Goal: Task Accomplishment & Management: Manage account settings

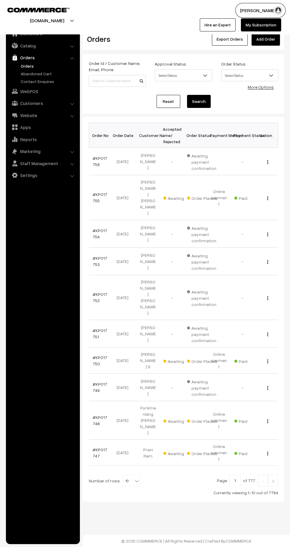
click at [90, 157] on td "#KP017756" at bounding box center [101, 162] width 24 height 28
click at [96, 156] on link "#KP017756" at bounding box center [100, 161] width 15 height 11
click at [94, 192] on link "#KP017755" at bounding box center [100, 197] width 15 height 11
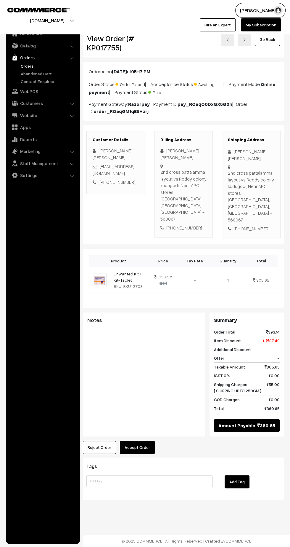
click at [140, 441] on button "Accept Order" at bounding box center [137, 447] width 35 height 13
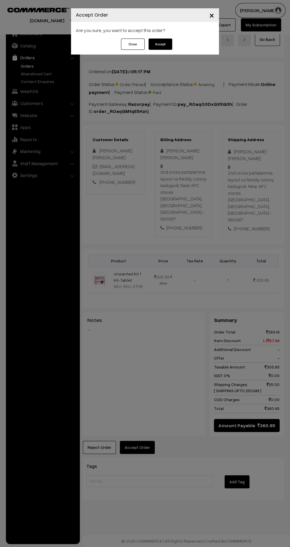
click at [163, 44] on button "Accept" at bounding box center [161, 44] width 24 height 11
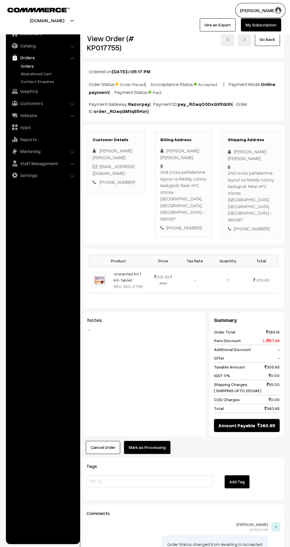
click at [153, 441] on button "Mark as Processing" at bounding box center [147, 447] width 47 height 13
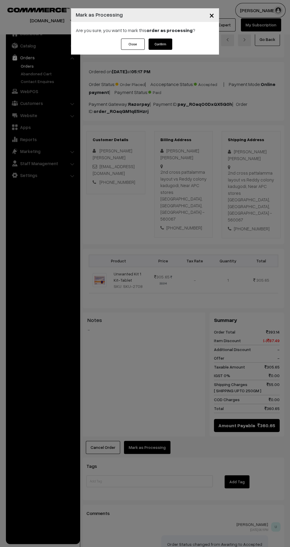
click at [162, 44] on button "Confirm" at bounding box center [161, 44] width 24 height 11
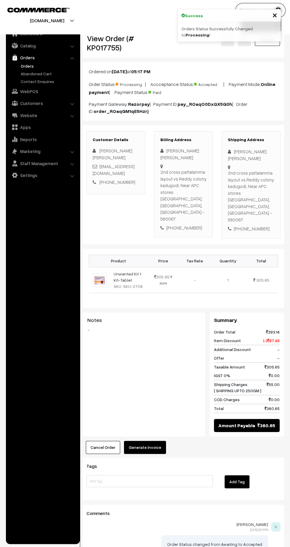
click at [149, 441] on button "Generate Invoice" at bounding box center [145, 447] width 42 height 13
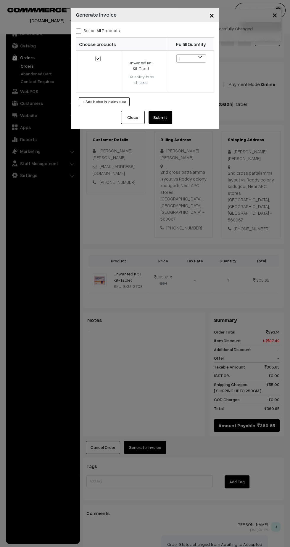
click at [164, 119] on button "Submit" at bounding box center [161, 117] width 24 height 13
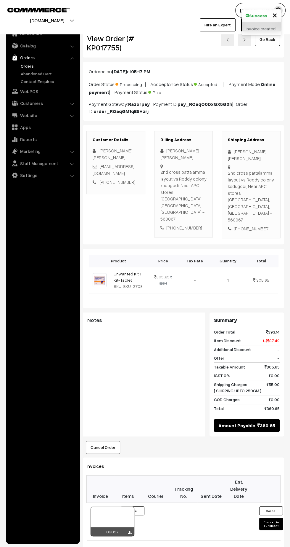
click at [129, 530] on icon at bounding box center [130, 532] width 4 height 4
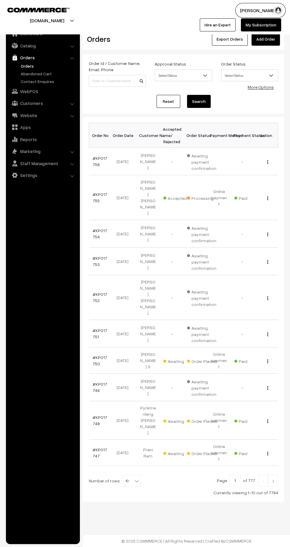
click at [94, 355] on link "#KP017750" at bounding box center [100, 360] width 15 height 11
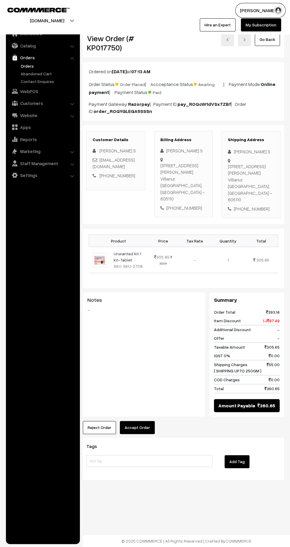
click at [139, 421] on button "Accept Order" at bounding box center [137, 427] width 35 height 13
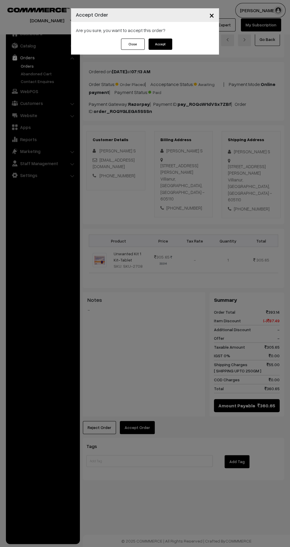
click at [161, 44] on button "Accept" at bounding box center [161, 44] width 24 height 11
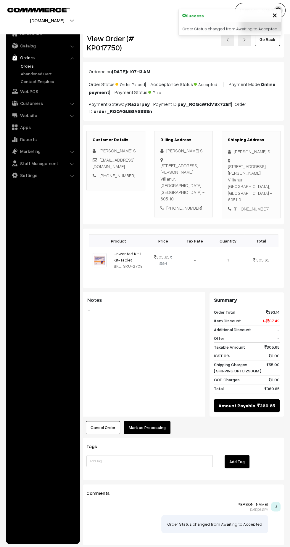
click at [155, 421] on button "Mark as Processing" at bounding box center [147, 427] width 47 height 13
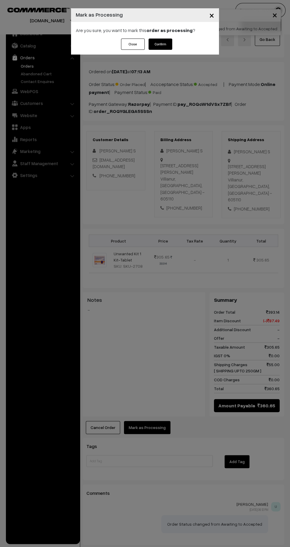
click at [165, 46] on button "Confirm" at bounding box center [161, 44] width 24 height 11
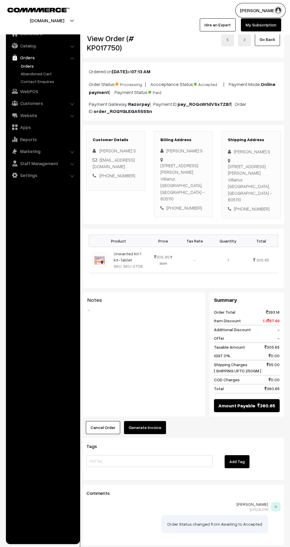
click at [153, 421] on button "Generate Invoice" at bounding box center [145, 427] width 42 height 13
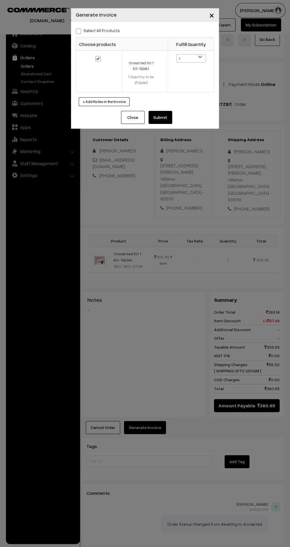
click at [165, 120] on button "Submit" at bounding box center [161, 117] width 24 height 13
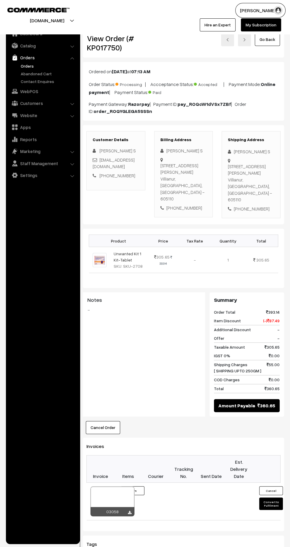
click at [129, 511] on icon at bounding box center [130, 513] width 4 height 4
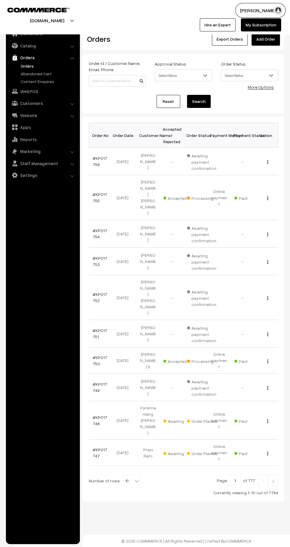
click at [96, 415] on link "#KP017748" at bounding box center [100, 420] width 15 height 11
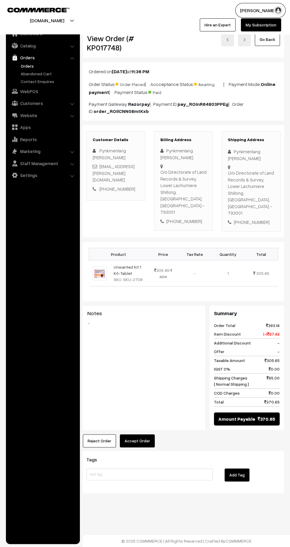
click at [136, 434] on button "Accept Order" at bounding box center [137, 440] width 35 height 13
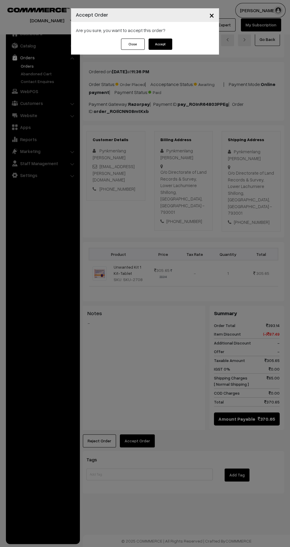
click at [169, 48] on button "Accept" at bounding box center [161, 44] width 24 height 11
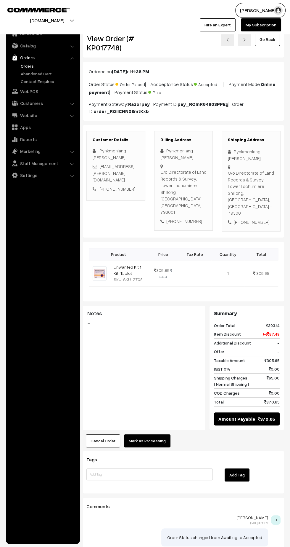
click at [153, 434] on button "Mark as Processing" at bounding box center [147, 440] width 47 height 13
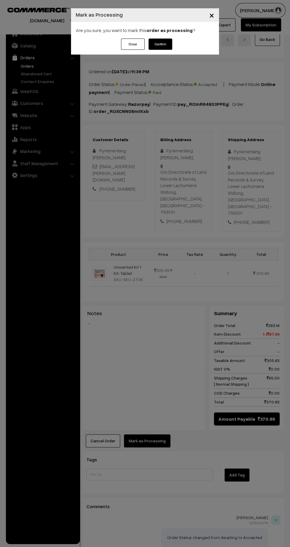
click at [168, 41] on button "Confirm" at bounding box center [161, 44] width 24 height 11
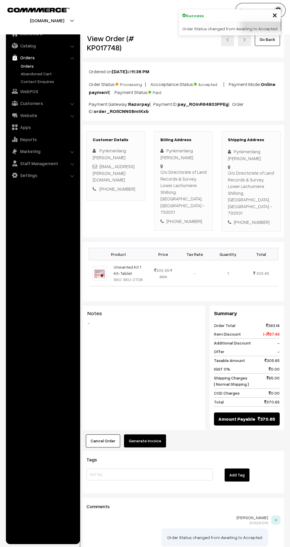
click at [148, 434] on button "Generate Invoice" at bounding box center [145, 440] width 42 height 13
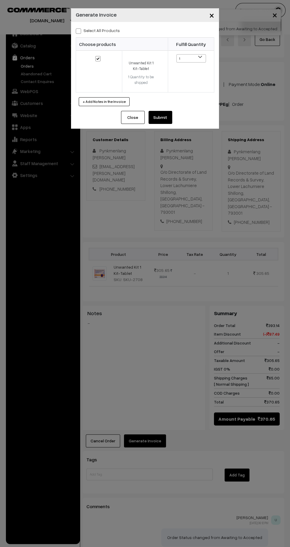
click at [166, 113] on button "Submit" at bounding box center [161, 117] width 24 height 13
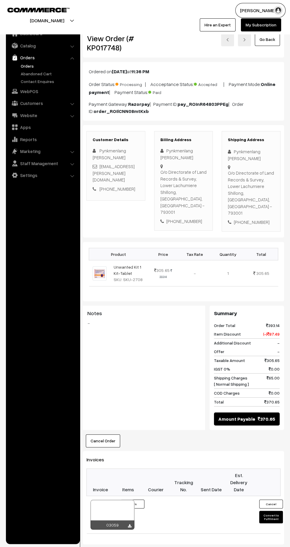
click at [129, 524] on icon at bounding box center [130, 526] width 4 height 4
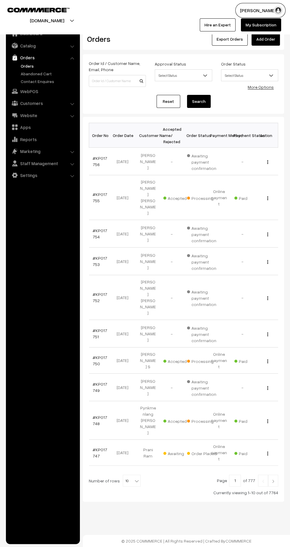
click at [95, 447] on link "#KP017747" at bounding box center [100, 452] width 15 height 11
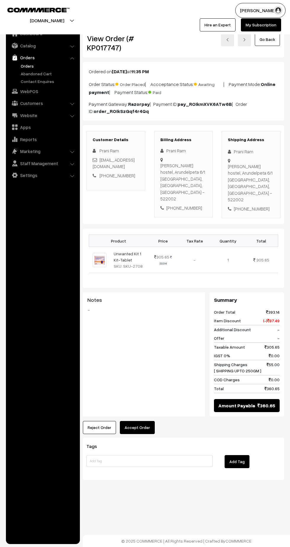
click at [137, 421] on button "Accept Order" at bounding box center [137, 427] width 35 height 13
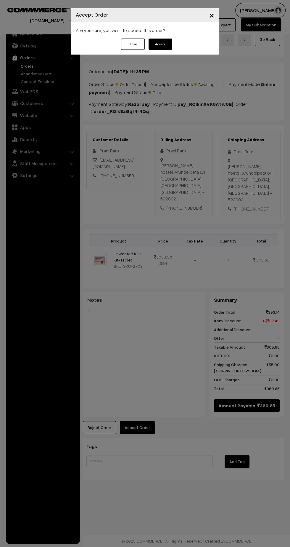
click at [163, 45] on button "Accept" at bounding box center [161, 44] width 24 height 11
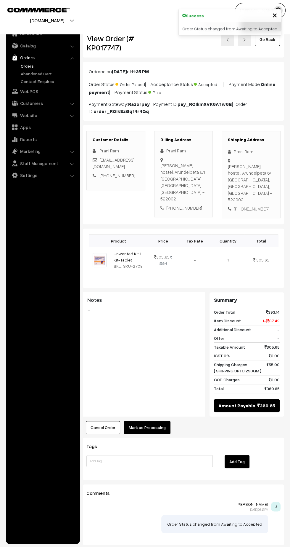
click at [145, 421] on button "Mark as Processing" at bounding box center [147, 427] width 47 height 13
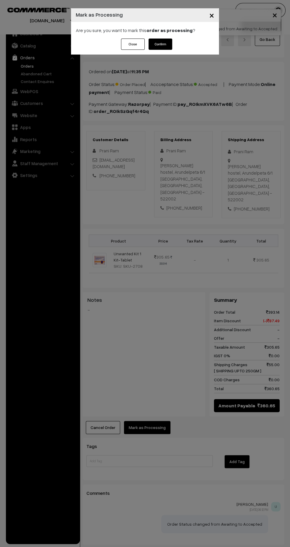
click at [162, 45] on button "Confirm" at bounding box center [161, 44] width 24 height 11
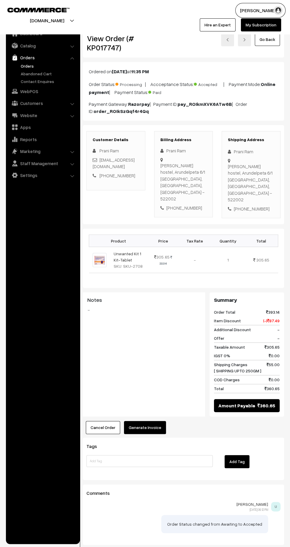
click at [144, 421] on button "Generate Invoice" at bounding box center [145, 427] width 42 height 13
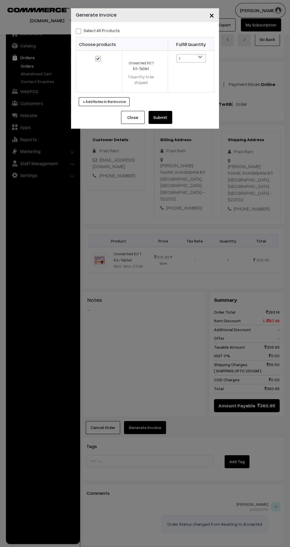
click at [167, 116] on button "Submit" at bounding box center [161, 117] width 24 height 13
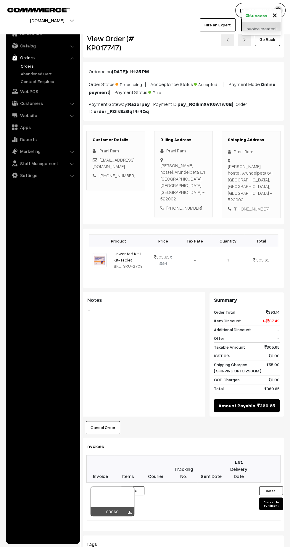
click at [129, 511] on icon at bounding box center [130, 513] width 4 height 4
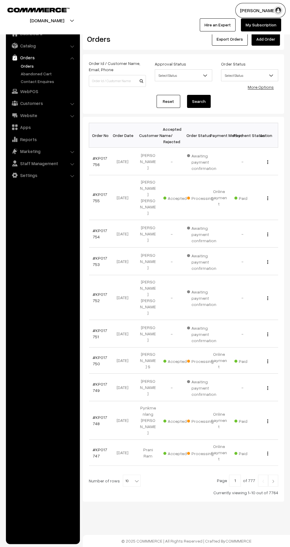
click at [273, 479] on img at bounding box center [273, 481] width 5 height 4
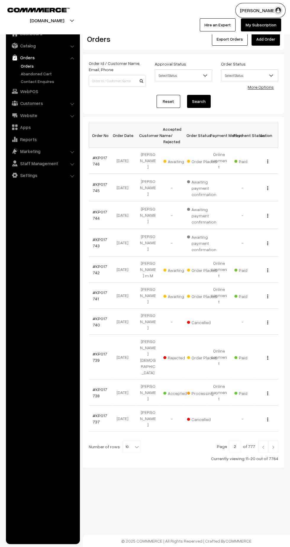
click at [95, 160] on link "#KP017746" at bounding box center [100, 160] width 15 height 11
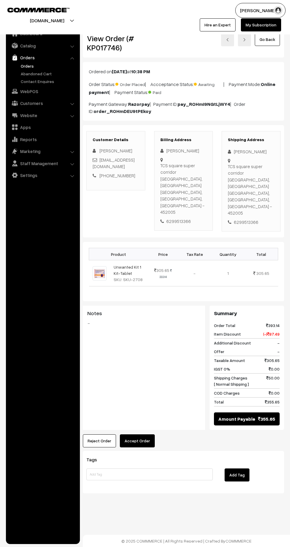
click at [137, 434] on button "Accept Order" at bounding box center [137, 440] width 35 height 13
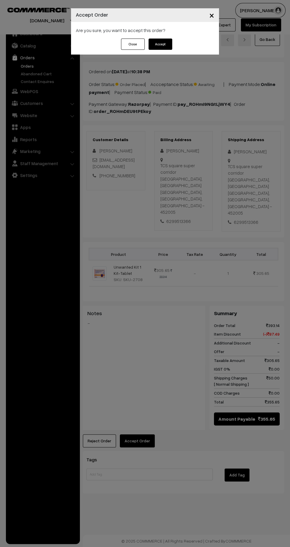
click at [164, 47] on button "Accept" at bounding box center [161, 44] width 24 height 11
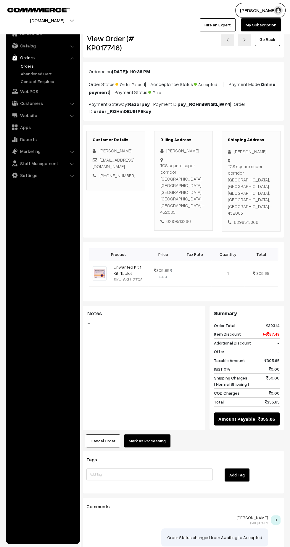
click at [155, 434] on button "Mark as Processing" at bounding box center [147, 440] width 47 height 13
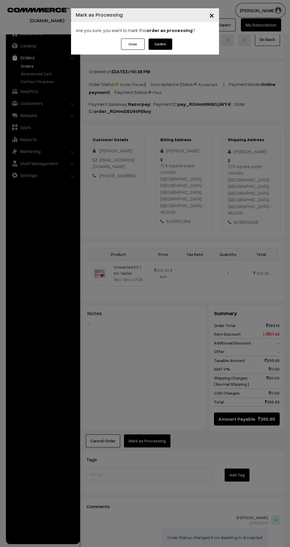
click at [161, 44] on button "Confirm" at bounding box center [161, 44] width 24 height 11
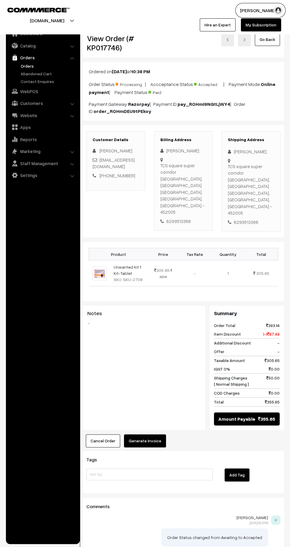
click at [153, 434] on button "Generate Invoice" at bounding box center [145, 440] width 42 height 13
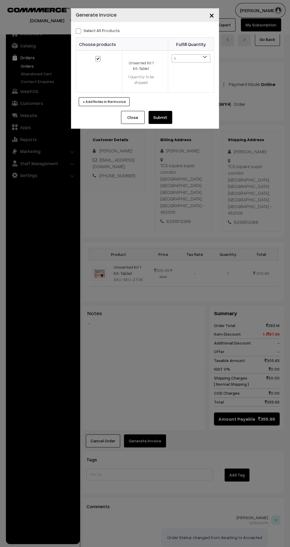
click at [162, 117] on button "Submit" at bounding box center [161, 117] width 24 height 13
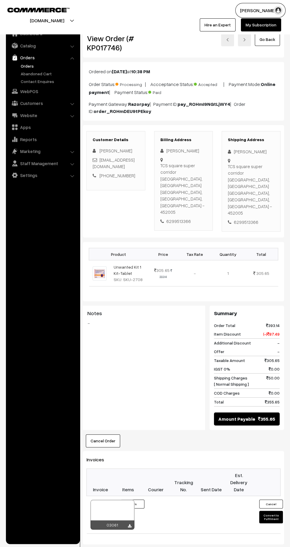
click at [129, 524] on icon at bounding box center [130, 526] width 4 height 4
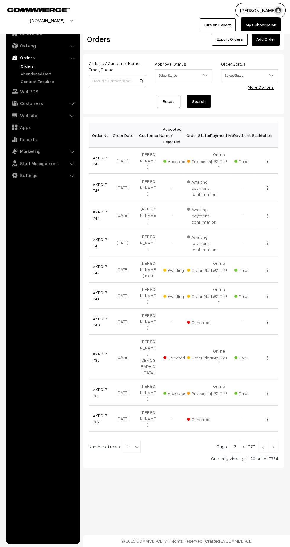
click at [95, 264] on link "#KP017742" at bounding box center [100, 269] width 15 height 11
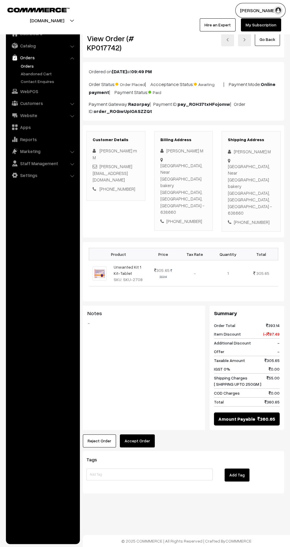
click at [141, 434] on button "Accept Order" at bounding box center [137, 440] width 35 height 13
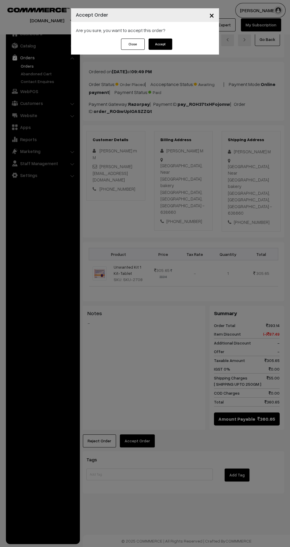
click at [160, 44] on button "Accept" at bounding box center [161, 44] width 24 height 11
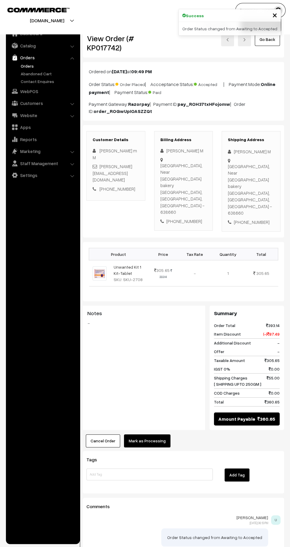
click at [150, 434] on button "Mark as Processing" at bounding box center [147, 440] width 47 height 13
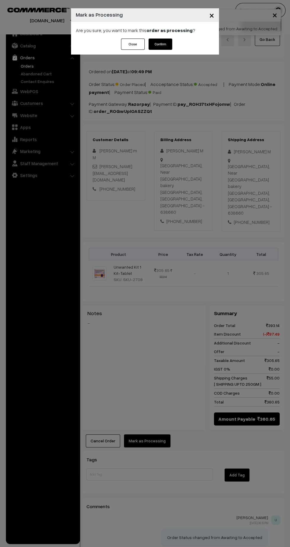
click at [171, 40] on button "Confirm" at bounding box center [161, 44] width 24 height 11
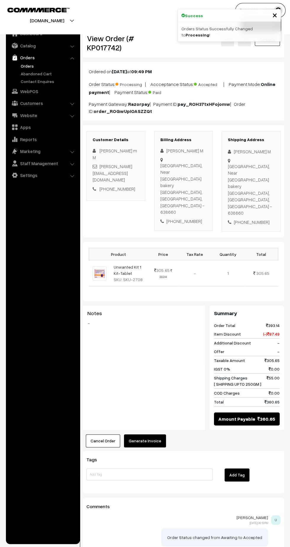
click at [151, 434] on button "Generate Invoice" at bounding box center [145, 440] width 42 height 13
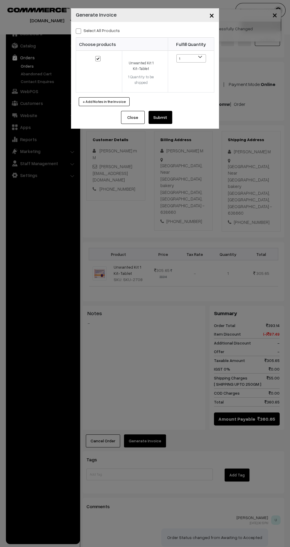
click at [166, 121] on button "Submit" at bounding box center [161, 117] width 24 height 13
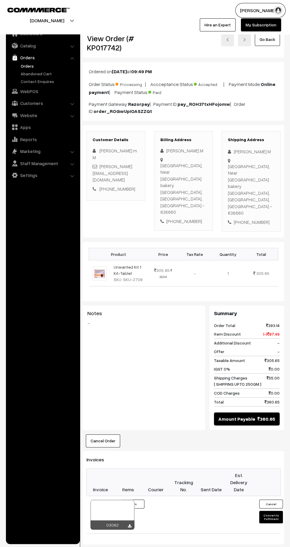
click at [129, 524] on icon at bounding box center [130, 526] width 4 height 4
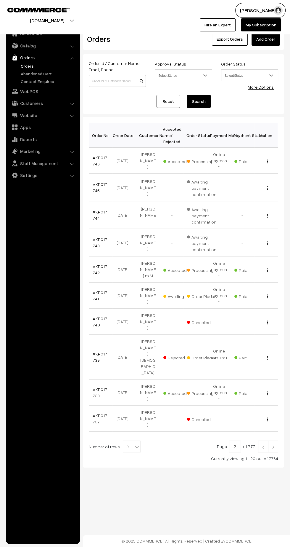
click at [97, 290] on link "#KP017741" at bounding box center [100, 295] width 15 height 11
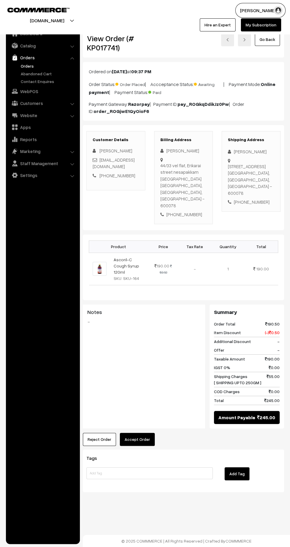
click at [140, 433] on button "Accept Order" at bounding box center [137, 439] width 35 height 13
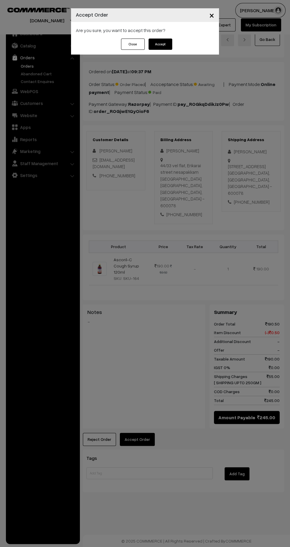
click at [158, 44] on button "Accept" at bounding box center [161, 44] width 24 height 11
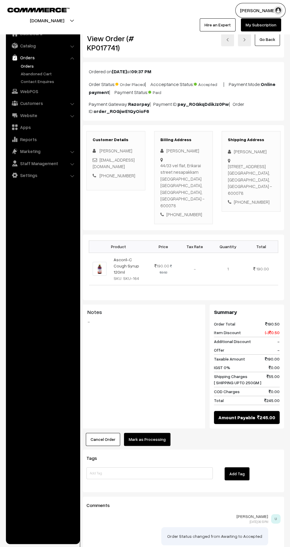
click at [155, 433] on button "Mark as Processing" at bounding box center [147, 439] width 47 height 13
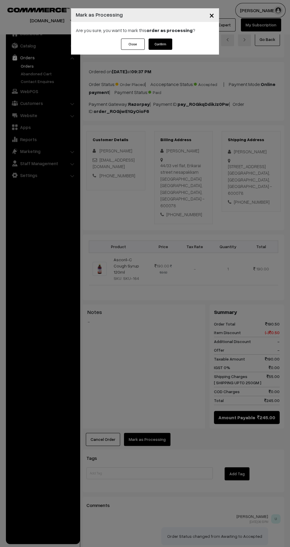
click at [160, 44] on button "Confirm" at bounding box center [161, 44] width 24 height 11
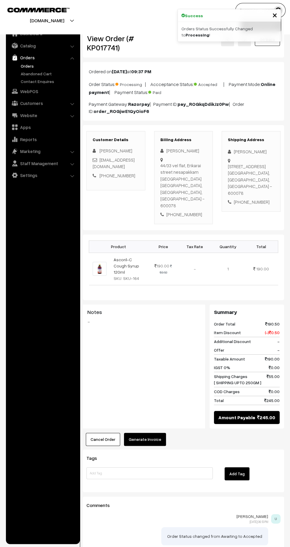
click at [148, 433] on button "Generate Invoice" at bounding box center [145, 439] width 42 height 13
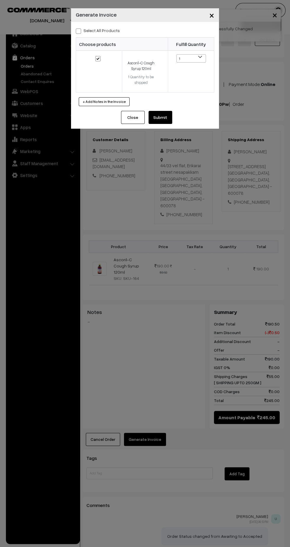
click at [164, 120] on button "Submit" at bounding box center [161, 117] width 24 height 13
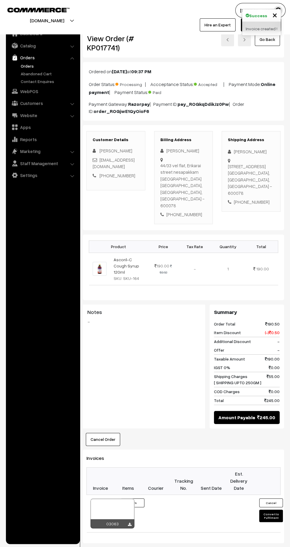
click at [129, 522] on icon at bounding box center [130, 524] width 4 height 4
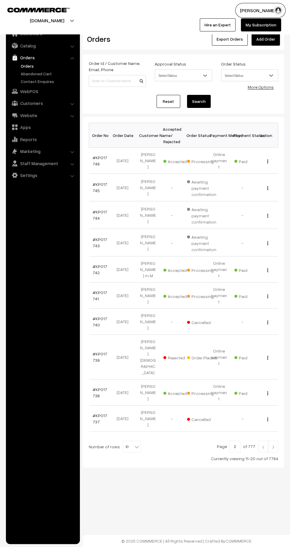
click at [95, 387] on link "#KP017738" at bounding box center [100, 392] width 15 height 11
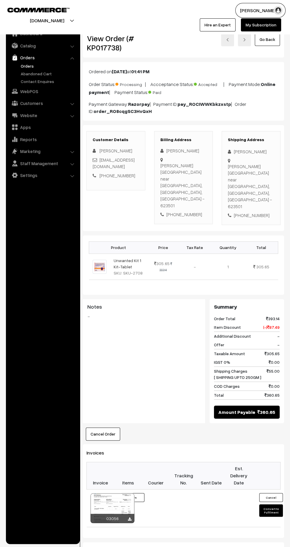
click at [129, 517] on icon at bounding box center [130, 519] width 4 height 4
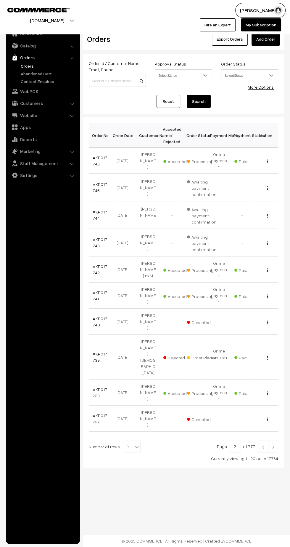
click at [273, 445] on img at bounding box center [273, 447] width 5 height 4
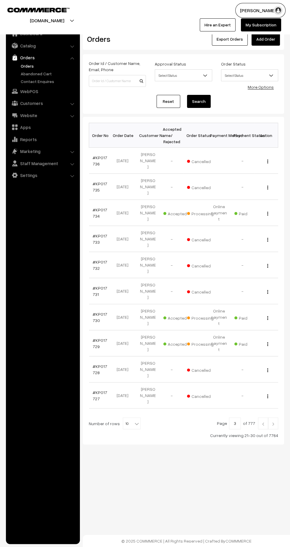
click at [95, 207] on link "#KP017734" at bounding box center [100, 212] width 15 height 11
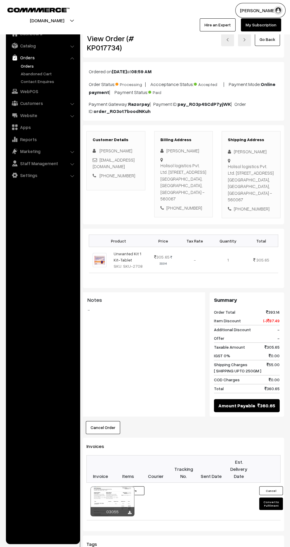
click at [129, 514] on icon at bounding box center [130, 513] width 4 height 4
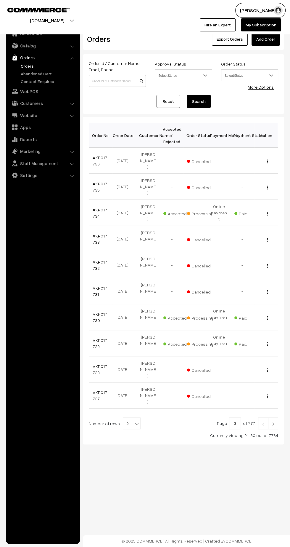
click at [260, 417] on link at bounding box center [263, 423] width 10 height 12
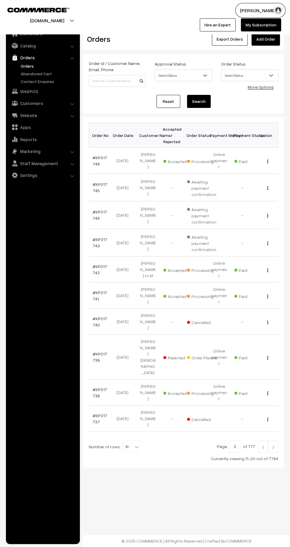
click at [99, 387] on link "#KP017738" at bounding box center [100, 392] width 15 height 11
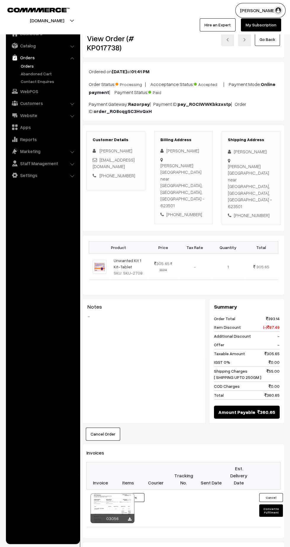
click at [129, 517] on icon at bounding box center [130, 519] width 4 height 4
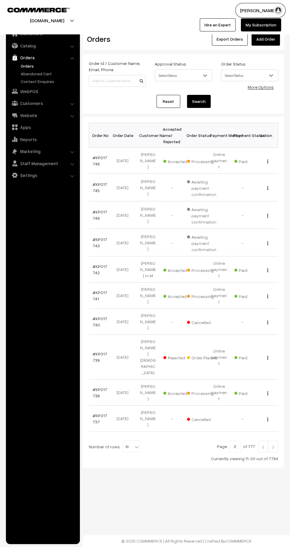
click at [272, 445] on img at bounding box center [273, 447] width 5 height 4
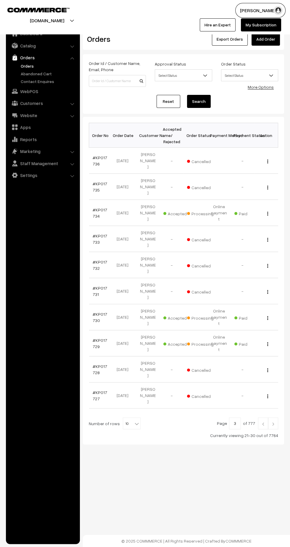
click at [95, 311] on link "#KP017730" at bounding box center [100, 316] width 15 height 11
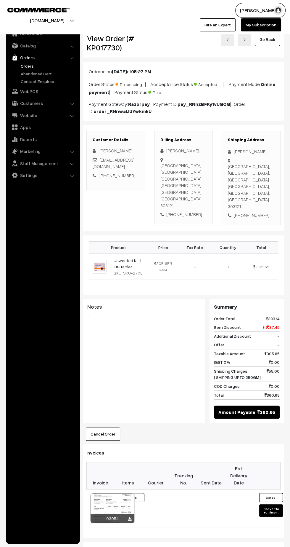
click at [129, 517] on icon at bounding box center [130, 519] width 4 height 4
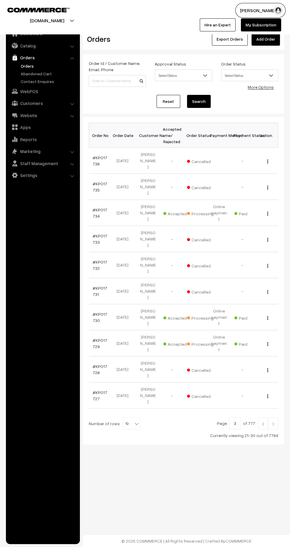
click at [95, 337] on link "#KP017729" at bounding box center [100, 342] width 15 height 11
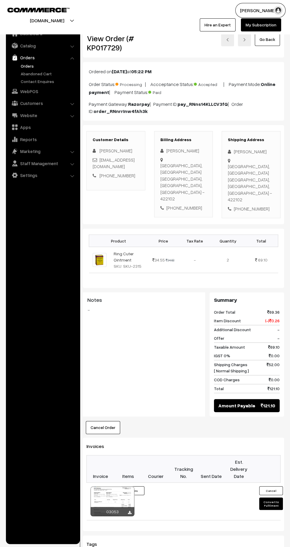
click at [23, 66] on link "Orders" at bounding box center [48, 66] width 59 height 6
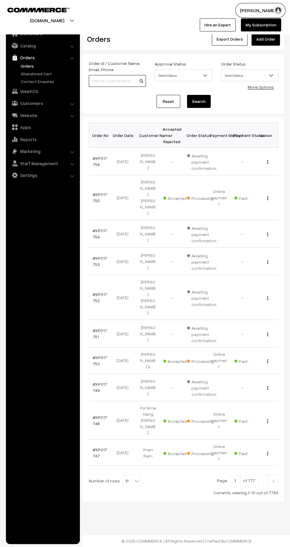
paste input "kumarvikram08602@gmail.com"
type input "kumarvikram08602@gmail.com"
click at [201, 101] on button "Search" at bounding box center [199, 101] width 24 height 13
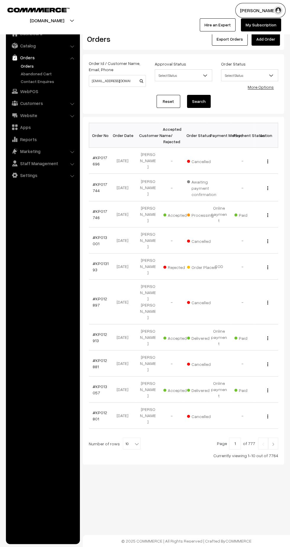
click at [95, 209] on link "#KP017746" at bounding box center [100, 214] width 15 height 11
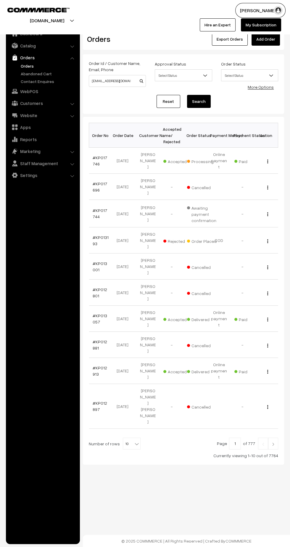
click at [200, 101] on button "Search" at bounding box center [199, 101] width 24 height 13
click at [101, 155] on link "#KP017746" at bounding box center [100, 160] width 15 height 11
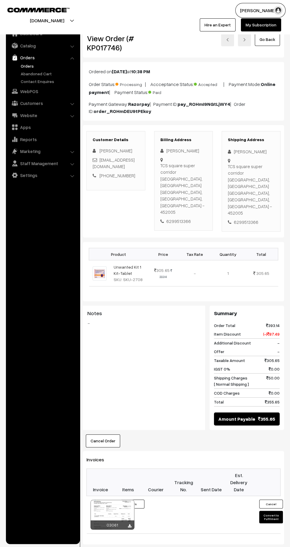
click at [108, 434] on button "Cancel Order" at bounding box center [103, 440] width 34 height 13
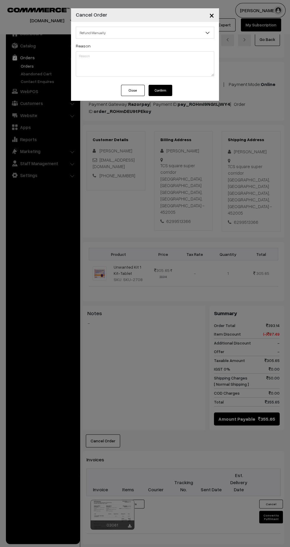
click at [123, 91] on button "Close" at bounding box center [133, 90] width 24 height 11
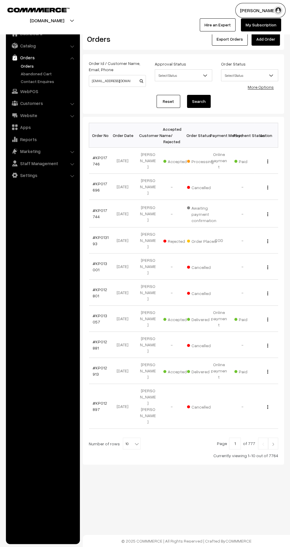
click at [95, 160] on link "#KP017746" at bounding box center [100, 160] width 15 height 11
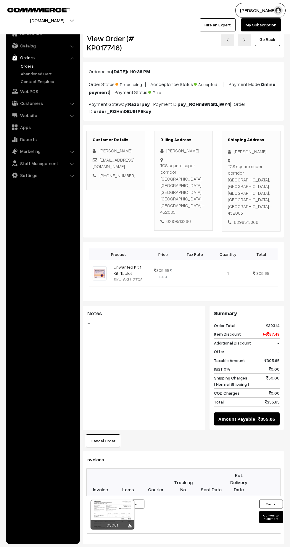
scroll to position [77, 0]
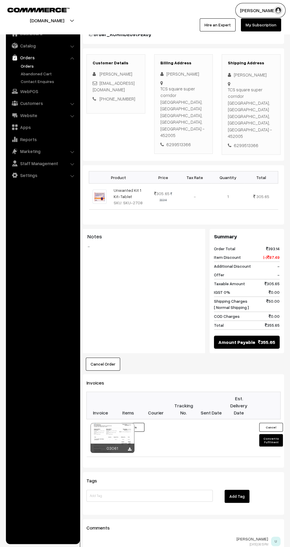
click at [106, 357] on button "Cancel Order" at bounding box center [103, 363] width 34 height 13
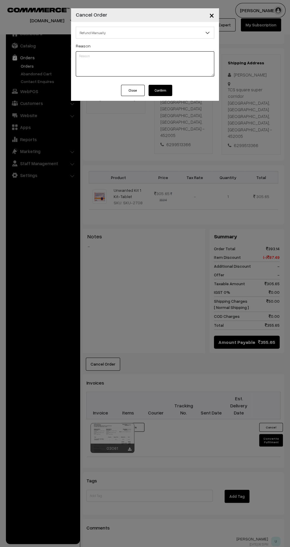
click at [153, 57] on textarea at bounding box center [145, 63] width 139 height 25
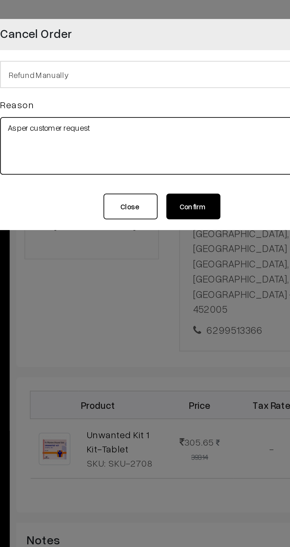
type textarea "As per customer request"
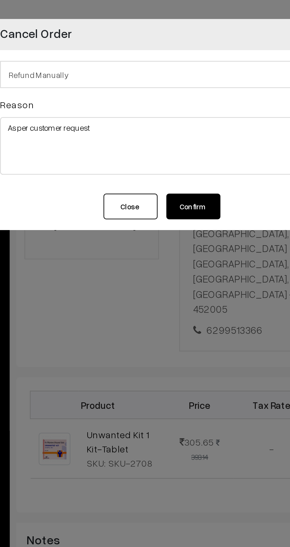
click at [161, 91] on button "Confirm" at bounding box center [161, 90] width 24 height 11
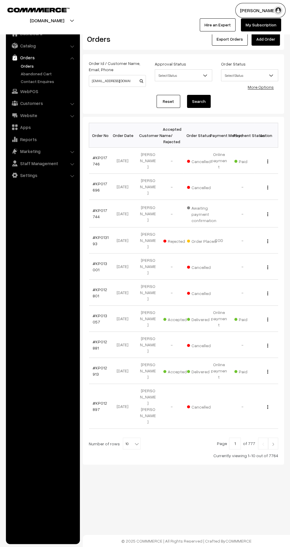
click at [26, 67] on link "Orders" at bounding box center [48, 66] width 59 height 6
